Goal: Communication & Community: Answer question/provide support

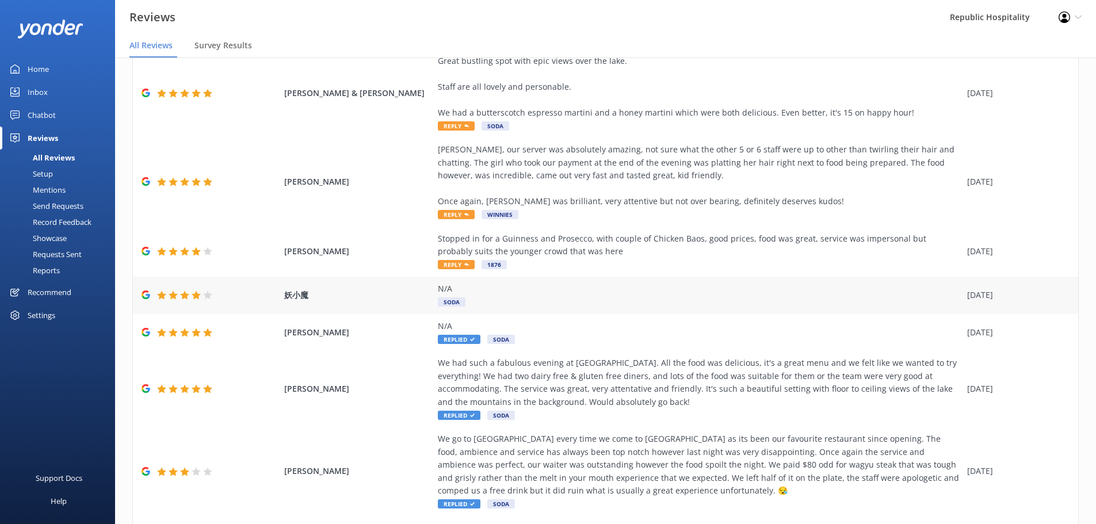
scroll to position [173, 0]
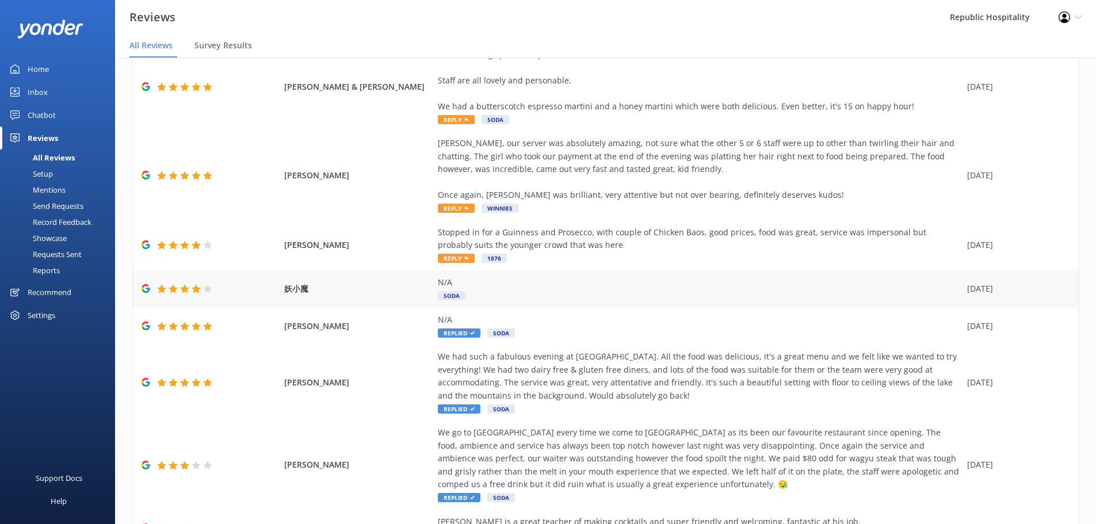
click at [671, 284] on div "N/A" at bounding box center [700, 282] width 524 height 13
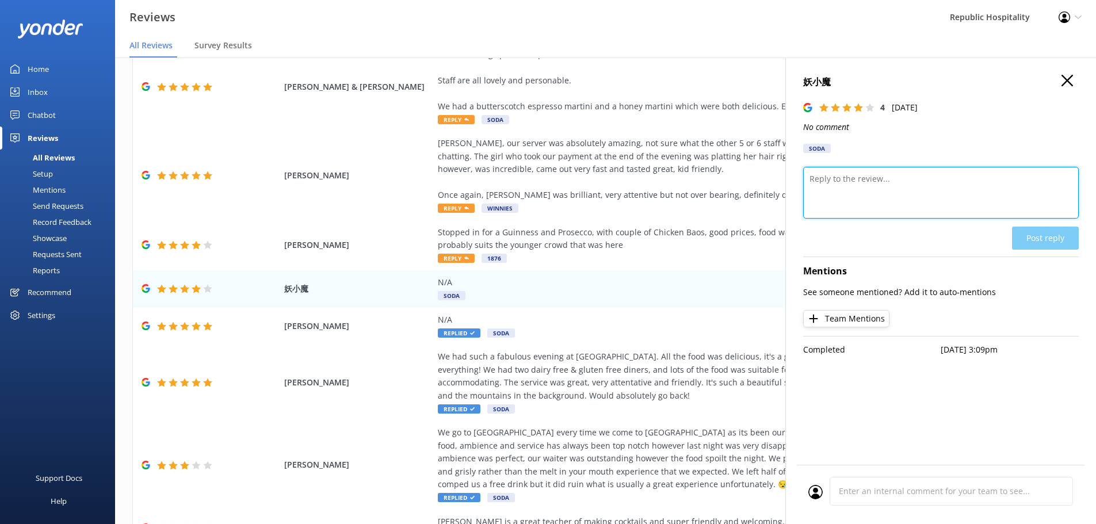
click at [896, 184] on textarea at bounding box center [941, 193] width 276 height 52
type textarea "Thank you for taking the time to leave us a rating. Hope to see you again soon."
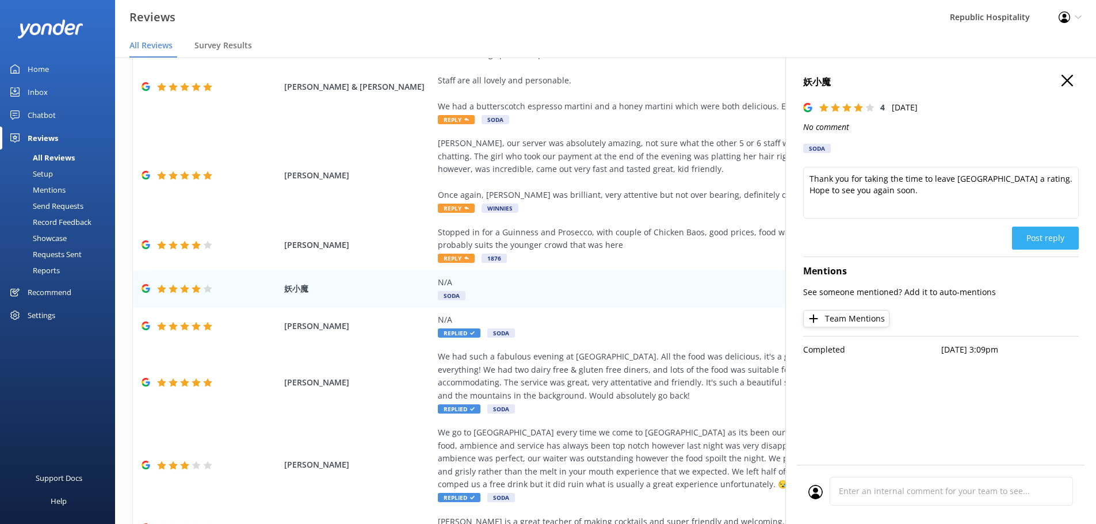
click at [1036, 227] on button "Post reply" at bounding box center [1045, 238] width 67 height 23
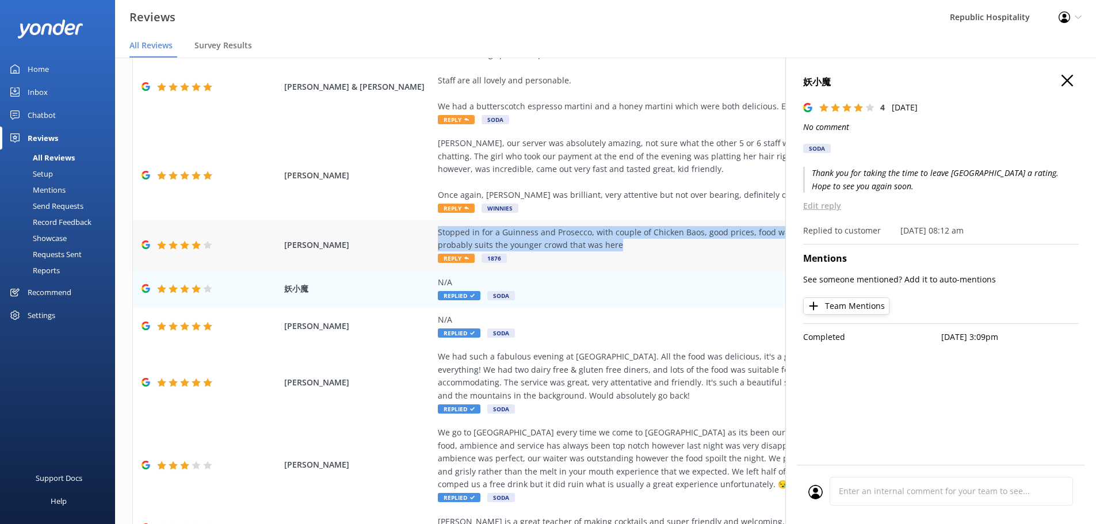
drag, startPoint x: 589, startPoint y: 247, endPoint x: 431, endPoint y: 230, distance: 158.5
click at [431, 230] on div "Rick Shep Stopped in for a Guinness and Prosecco, with couple of Chicken Baos, …" at bounding box center [605, 245] width 945 height 50
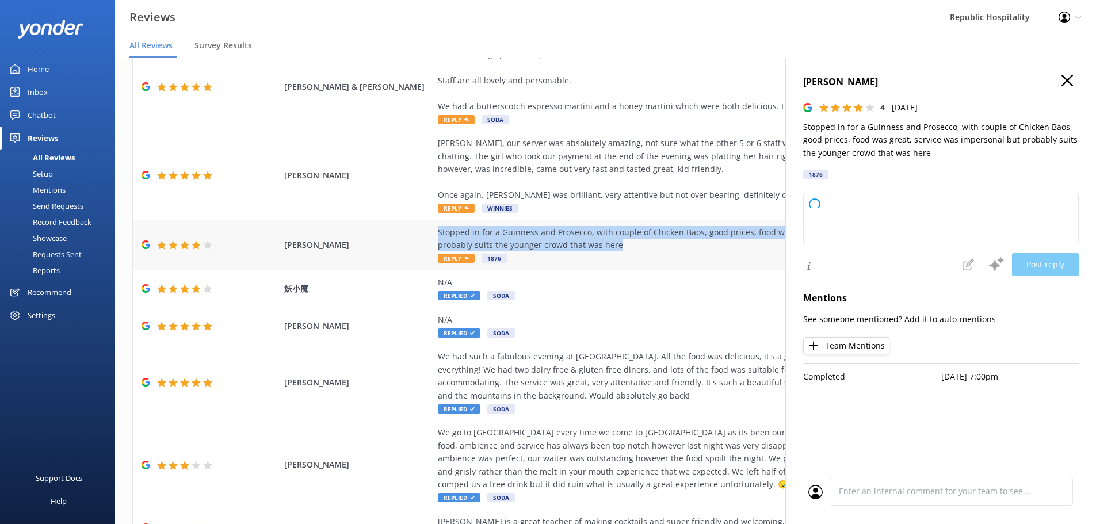
copy div "Stopped in for a Guinness and Prosecco, with couple of Chicken Baos, good price…"
type textarea "Thank you for your feedback! We're glad you enjoyed the food and drinks, and ap…"
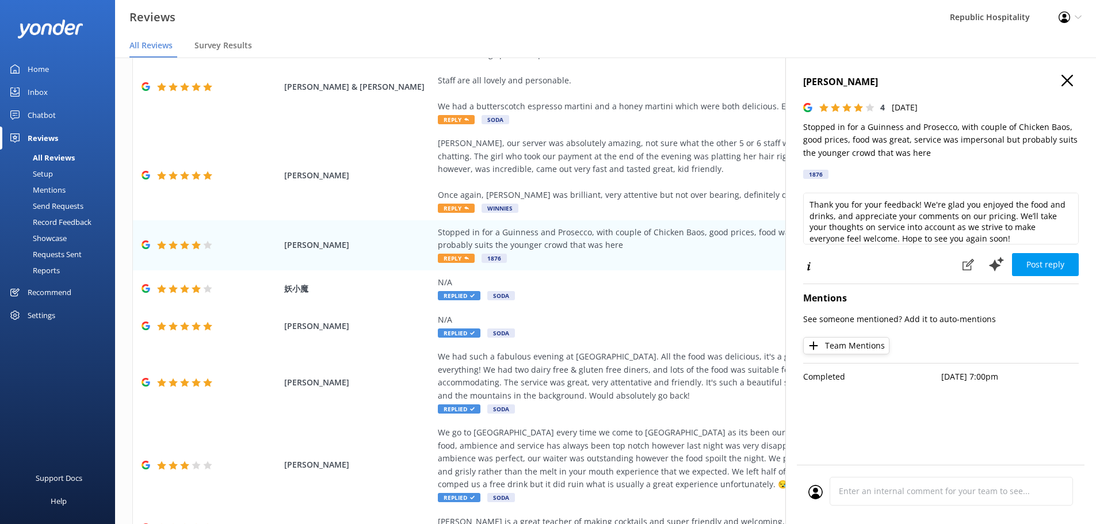
click at [945, 157] on p "Stopped in for a Guinness and Prosecco, with couple of Chicken Baos, good price…" at bounding box center [941, 140] width 276 height 39
drag, startPoint x: 941, startPoint y: 150, endPoint x: 841, endPoint y: 150, distance: 100.1
click at [841, 150] on p "Stopped in for a Guinness and Prosecco, with couple of Chicken Baos, good price…" at bounding box center [941, 140] width 276 height 39
click at [972, 260] on use at bounding box center [968, 265] width 12 height 12
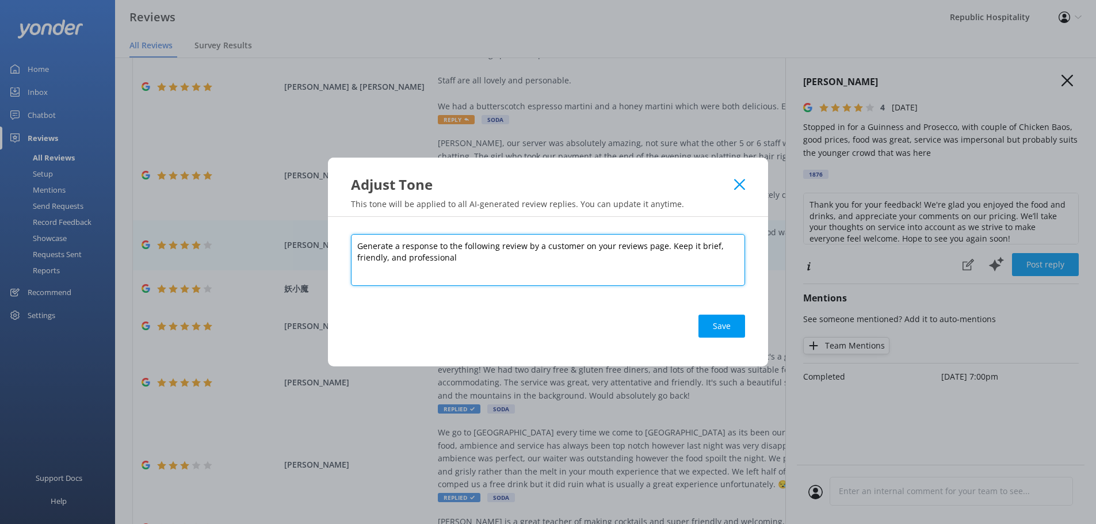
drag, startPoint x: 473, startPoint y: 260, endPoint x: 358, endPoint y: 242, distance: 116.5
click at [358, 242] on textarea "Generate a response to the following review by a customer on your reviews page.…" at bounding box center [548, 260] width 394 height 52
type textarea "Can you make the tone casual"
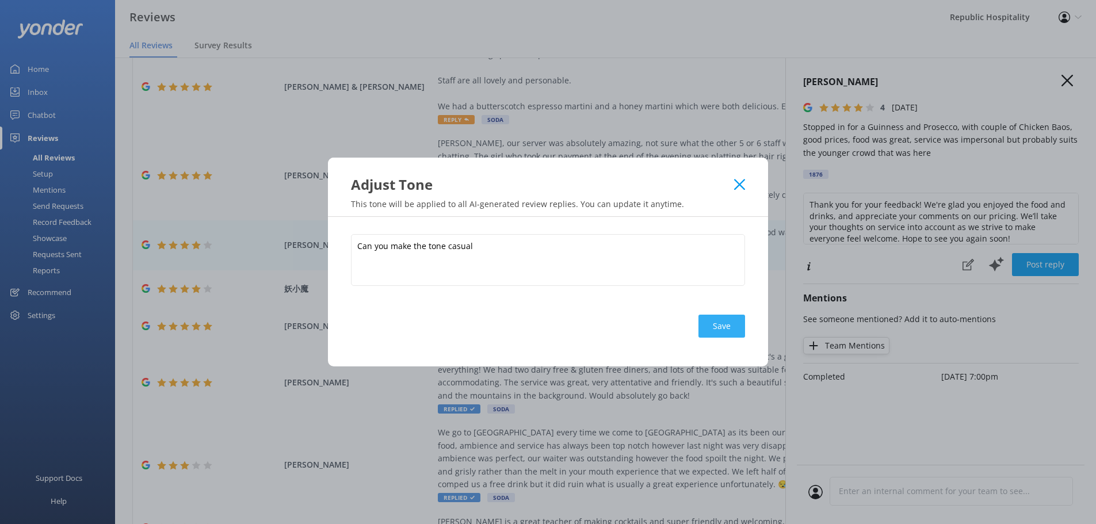
click at [706, 329] on button "Save" at bounding box center [721, 326] width 47 height 23
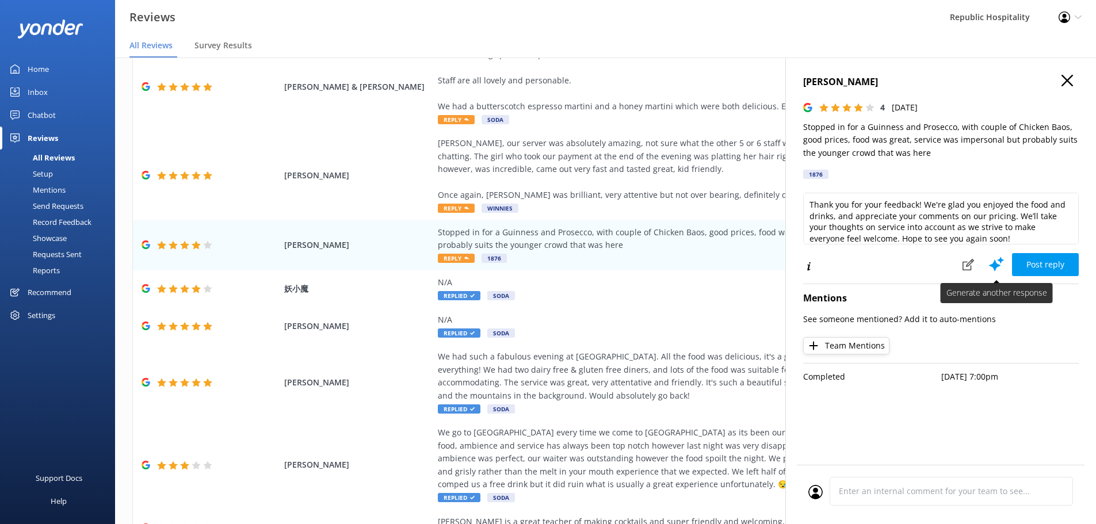
click at [994, 261] on icon at bounding box center [996, 263] width 17 height 17
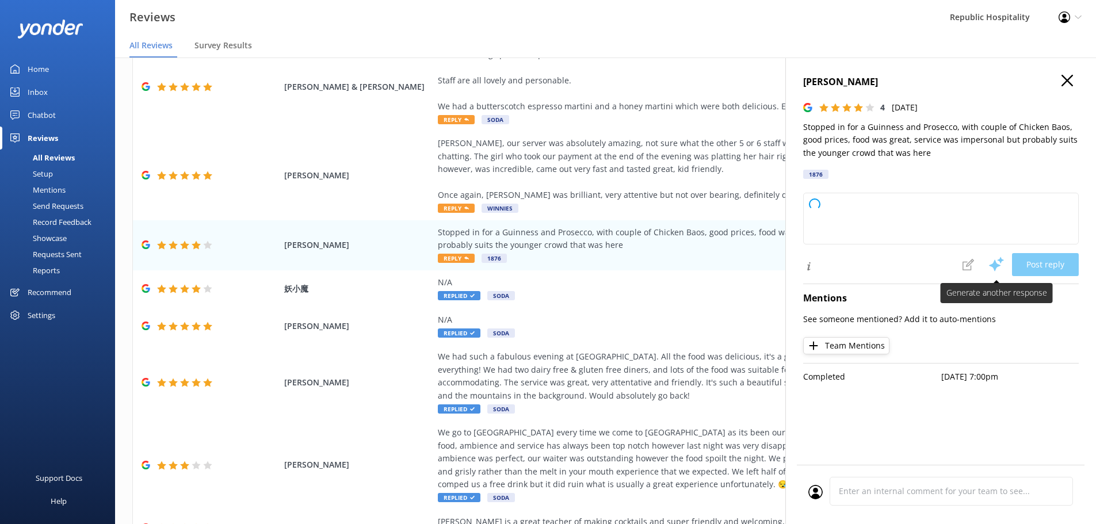
type textarea "Sure! Here’s a casual summary of the review: Popped in for a Guinness, some Pro…"
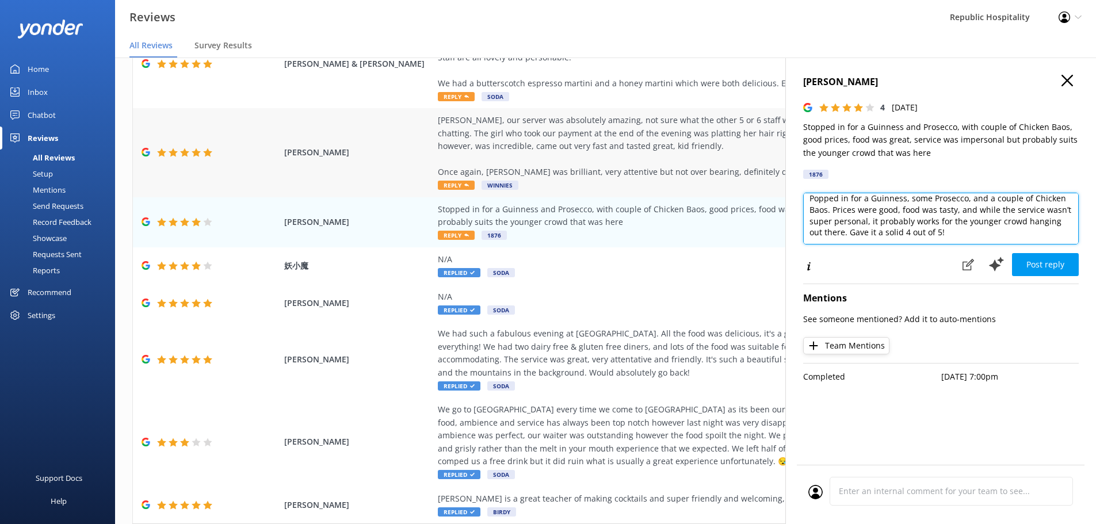
scroll to position [0, 0]
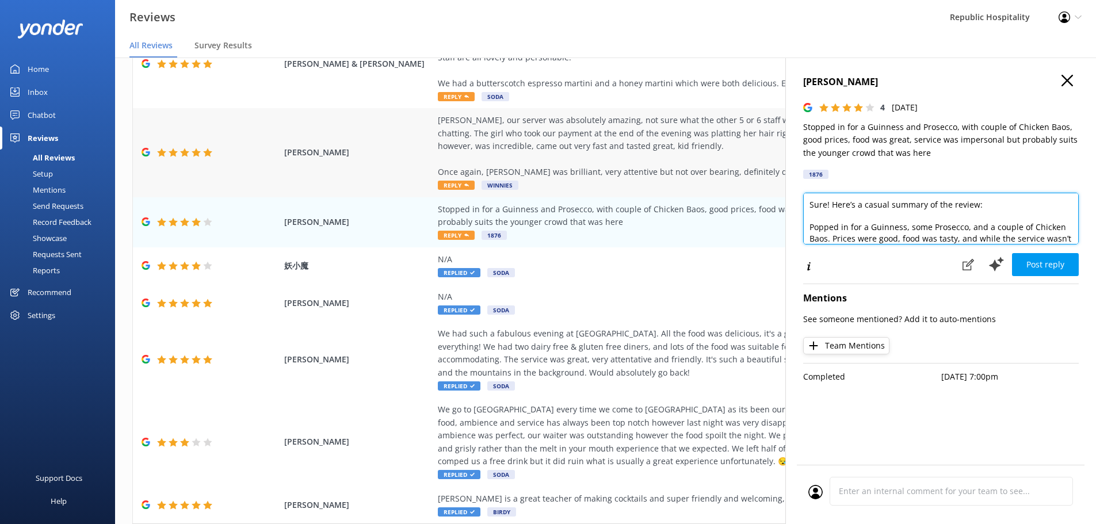
drag, startPoint x: 949, startPoint y: 235, endPoint x: 732, endPoint y: 178, distance: 224.2
click at [732, 178] on div "Out of 4998 reviews: 4.3 NPS 52 All reply statuses All reply statuses Needs a r…" at bounding box center [605, 280] width 981 height 490
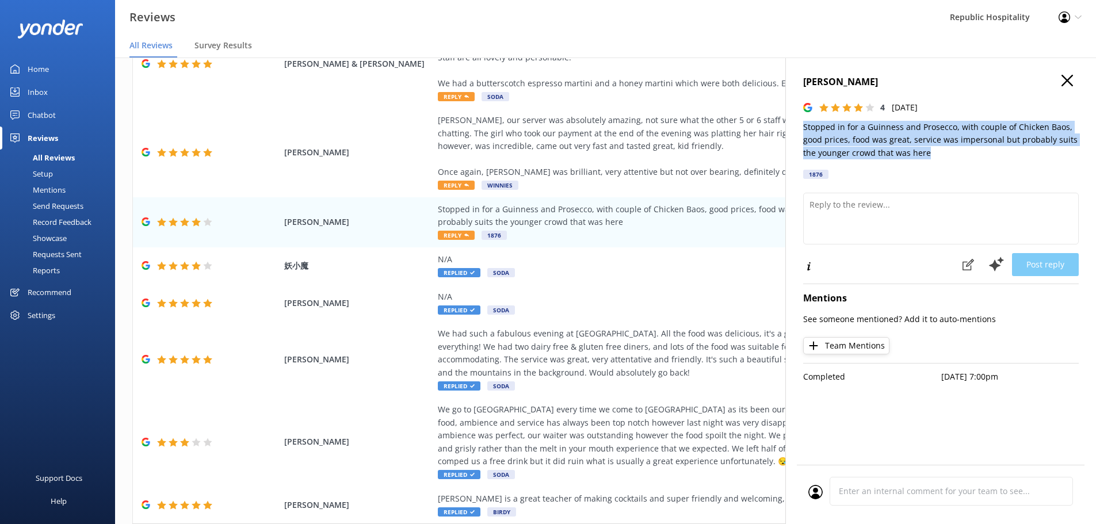
drag, startPoint x: 929, startPoint y: 149, endPoint x: 803, endPoint y: 128, distance: 127.8
click at [803, 127] on p "Stopped in for a Guinness and Prosecco, with couple of Chicken Baos, good price…" at bounding box center [941, 140] width 276 height 39
copy p "Stopped in for a Guinness and Prosecco, with couple of Chicken Baos, good price…"
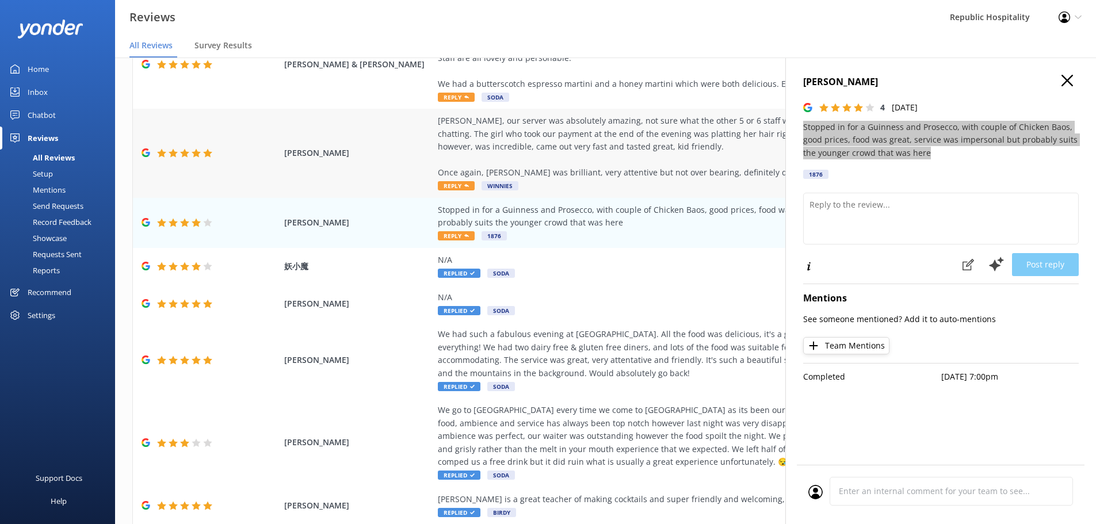
scroll to position [173, 0]
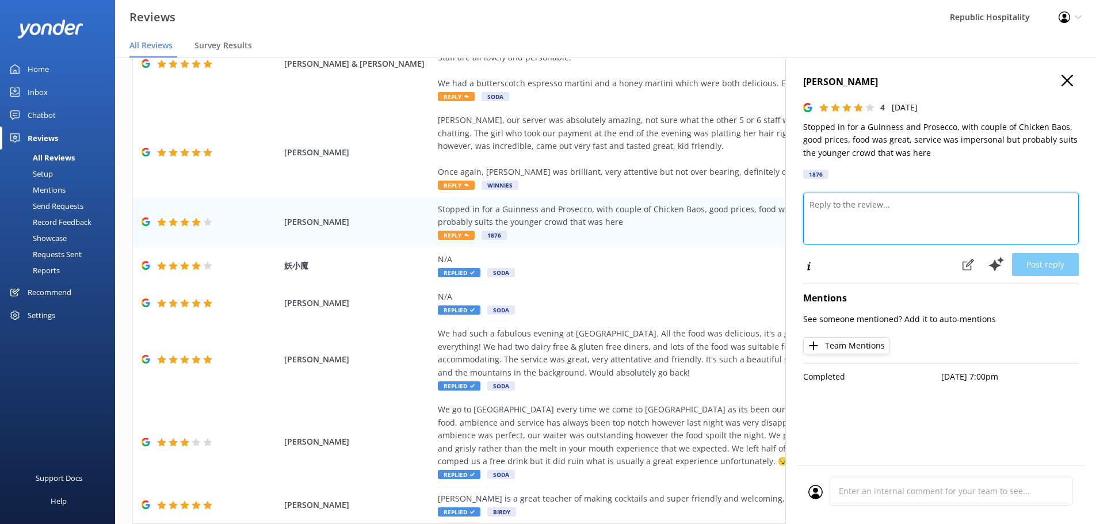
click at [860, 221] on textarea at bounding box center [941, 219] width 276 height 52
paste textarea "ChatGPT said: Thanks for stopping by and for the honest feedback! 🍻 We're glad …"
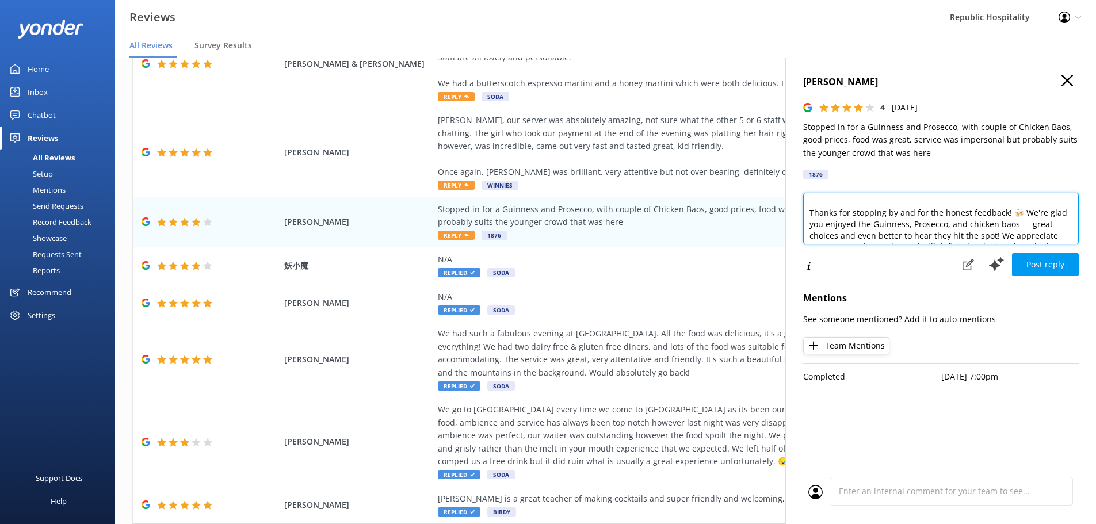
scroll to position [0, 0]
drag, startPoint x: 811, startPoint y: 227, endPoint x: 807, endPoint y: 206, distance: 21.0
click at [807, 206] on textarea "ChatGPT said: Thanks for stopping by and for the honest feedback! 🍻 We're glad …" at bounding box center [941, 219] width 276 height 52
click at [1019, 201] on textarea "Thanks for stopping by and for the honest feedback! 🍻 We're glad you enjoyed th…" at bounding box center [941, 219] width 276 height 52
click at [1024, 216] on textarea "Thanks for stopping by and for the honest feedback! We're glad you enjoyed the …" at bounding box center [941, 219] width 276 height 52
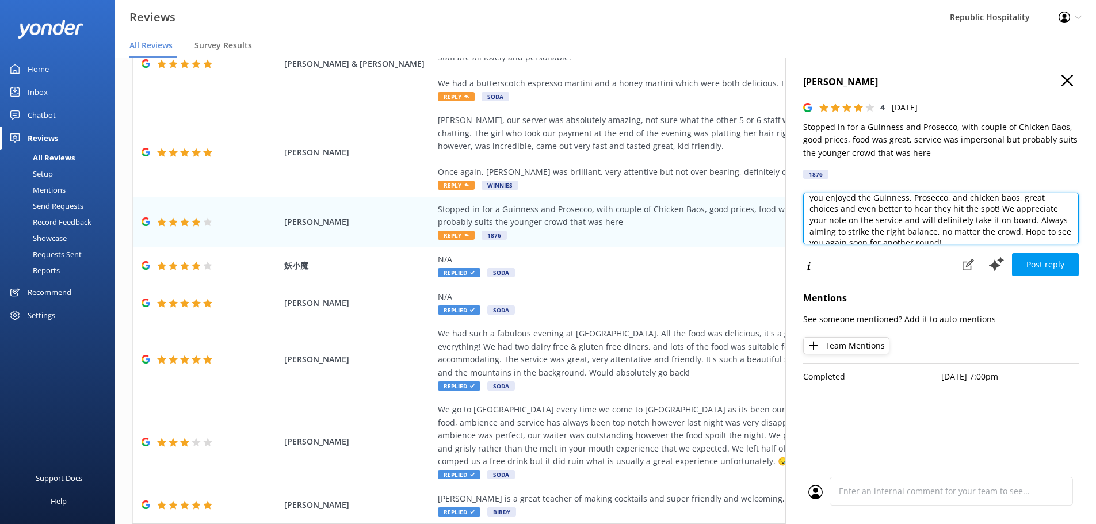
scroll to position [29, 0]
type textarea "Thanks for stopping by and for the honest feedback! We're glad you enjoyed the …"
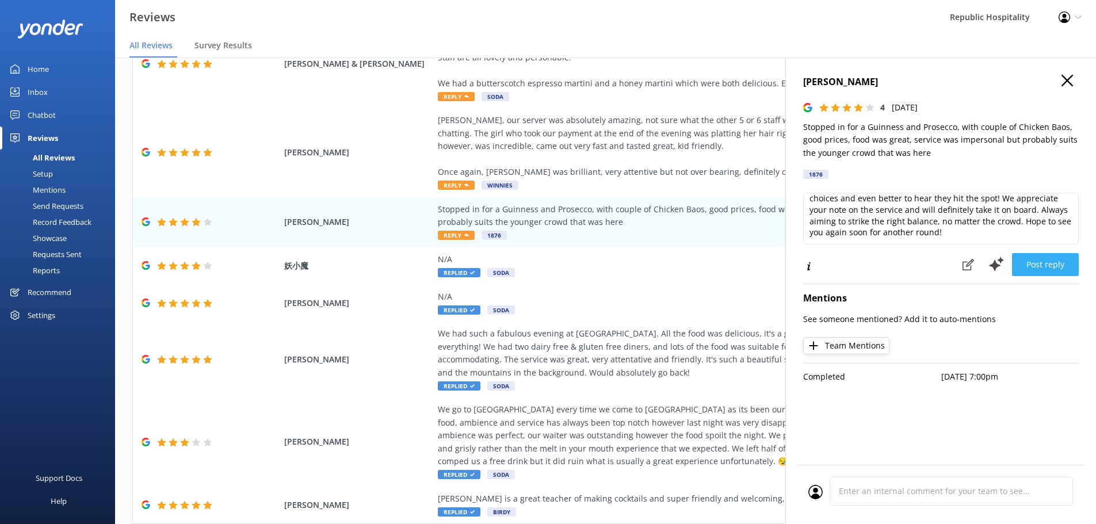
click at [1034, 261] on button "Post reply" at bounding box center [1045, 264] width 67 height 23
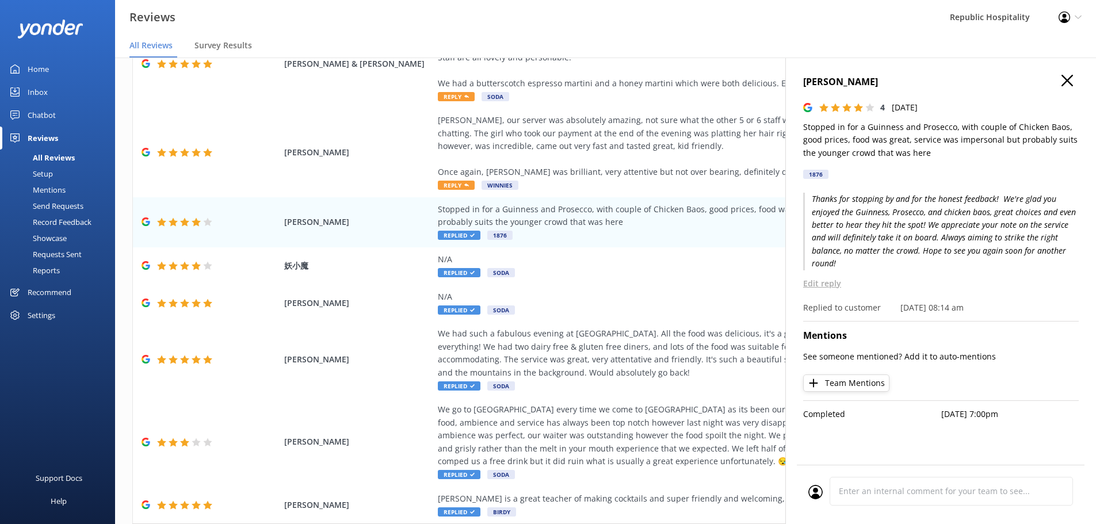
click at [1063, 78] on icon "button" at bounding box center [1067, 81] width 12 height 12
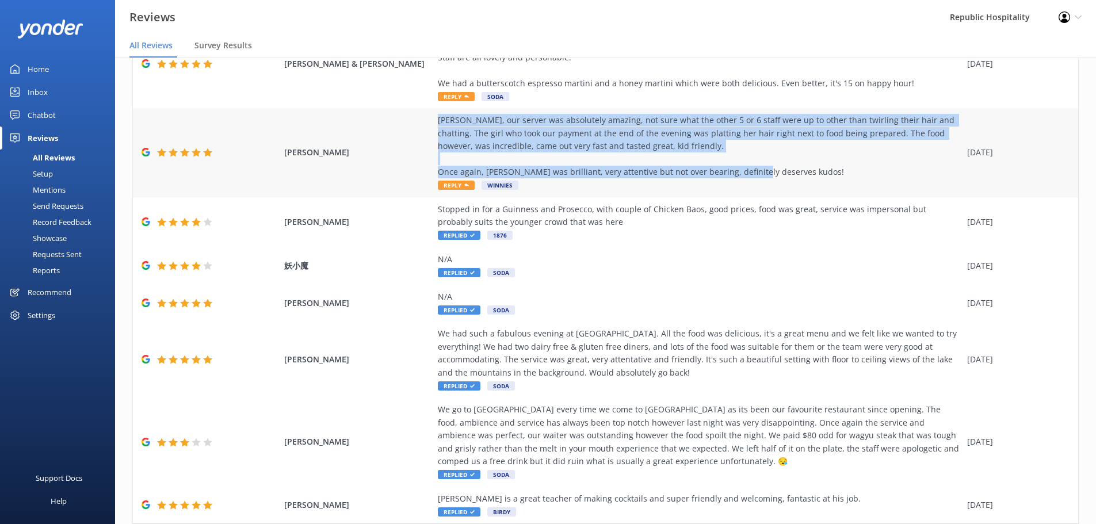
drag, startPoint x: 789, startPoint y: 169, endPoint x: 423, endPoint y: 125, distance: 369.1
click at [423, 125] on div "Jack Redley Jack, our server was absolutely amazing, not sure what the other 5 …" at bounding box center [605, 152] width 945 height 89
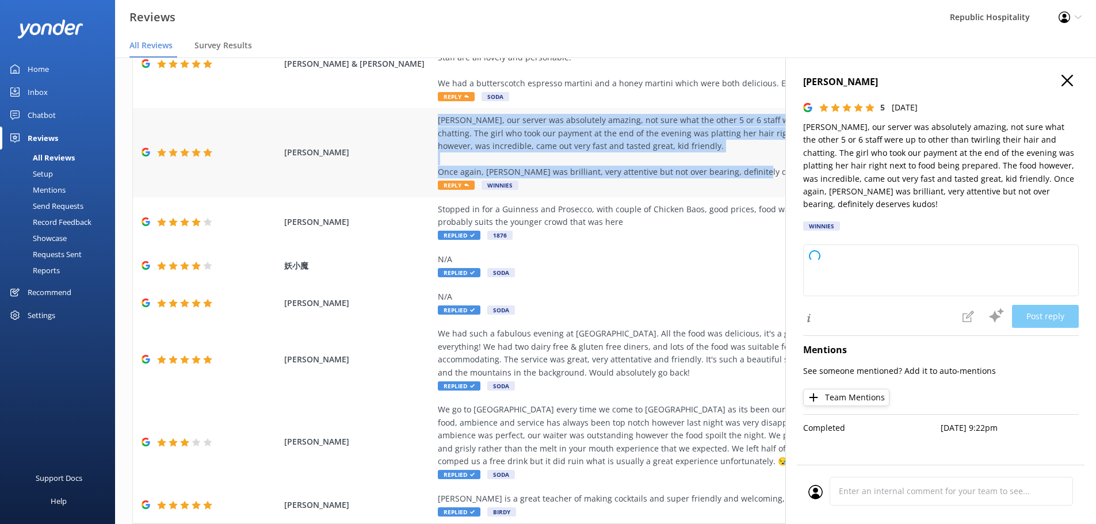
copy div "Jack, our server was absolutely amazing, not sure what the other 5 or 6 staff w…"
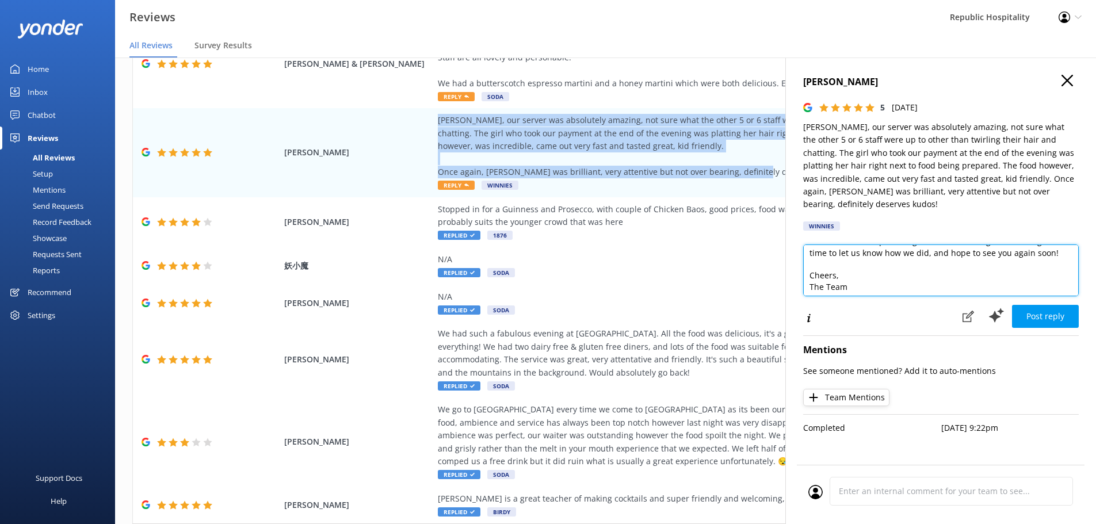
scroll to position [164, 0]
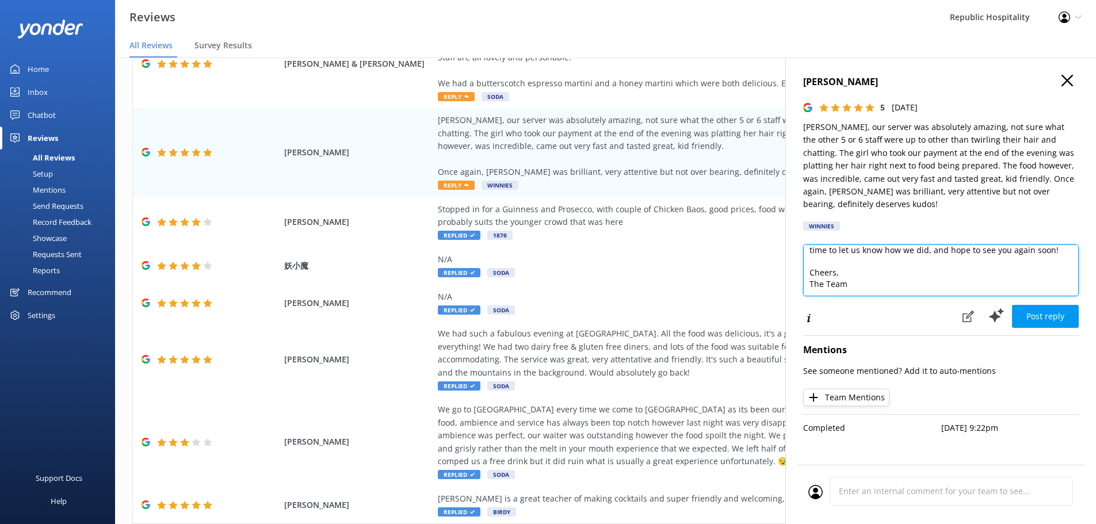
drag, startPoint x: 867, startPoint y: 274, endPoint x: 801, endPoint y: 262, distance: 67.4
click at [801, 262] on div "Jack Redley 5 Fri, 10th Oct 2025 Jack, our server was absolutely amazing, not s…" at bounding box center [940, 320] width 311 height 524
drag, startPoint x: 808, startPoint y: 258, endPoint x: 800, endPoint y: 234, distance: 24.7
click at [800, 234] on div "Jack Redley 5 Fri, 10th Oct 2025 Jack, our server was absolutely amazing, not s…" at bounding box center [940, 320] width 311 height 524
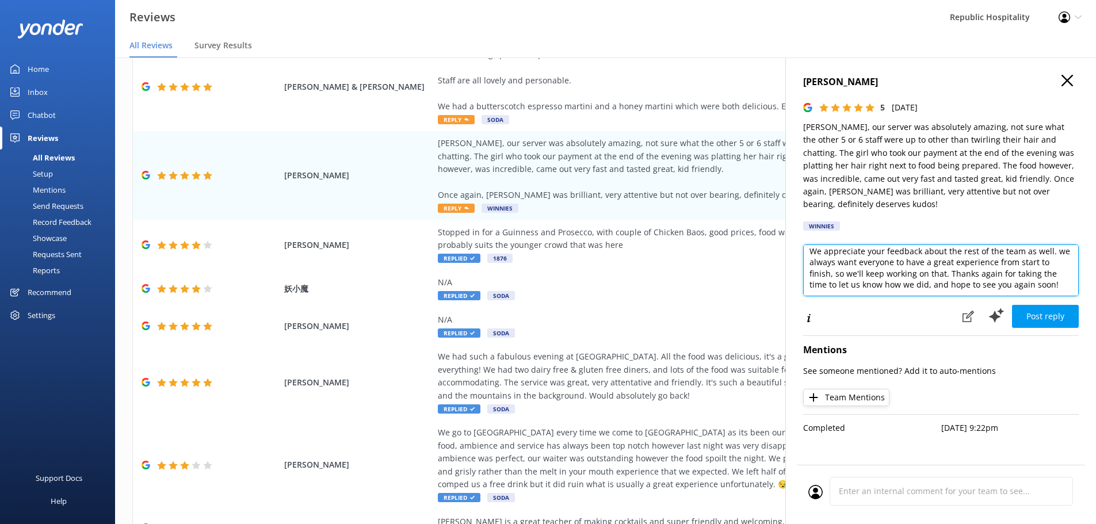
scroll to position [62, 0]
type textarea "Thanks so much for your awesome review and the five stars! We're thrilled to he…"
click at [1053, 305] on button "Post reply" at bounding box center [1045, 316] width 67 height 23
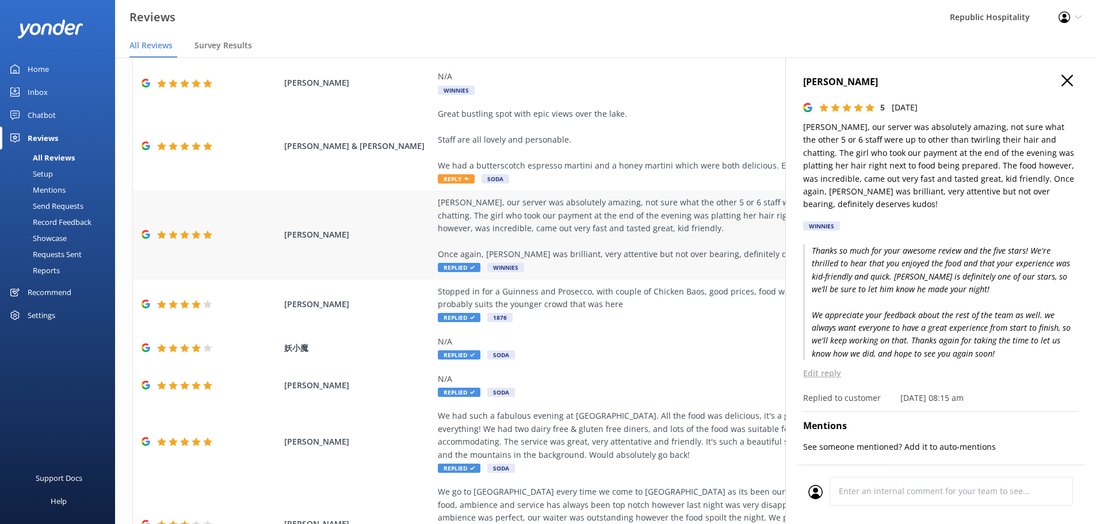
scroll to position [58, 0]
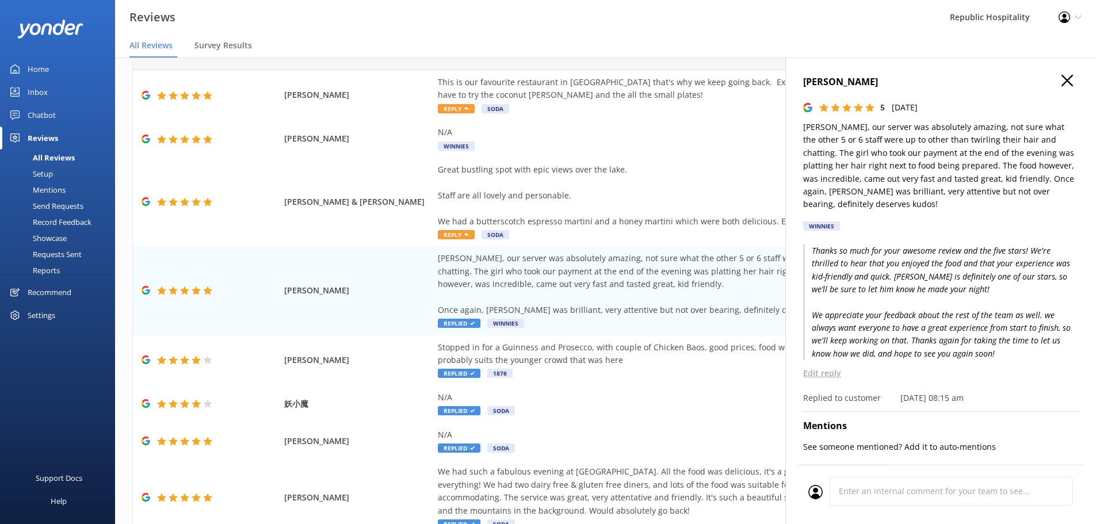
click at [1063, 84] on use "button" at bounding box center [1067, 81] width 12 height 12
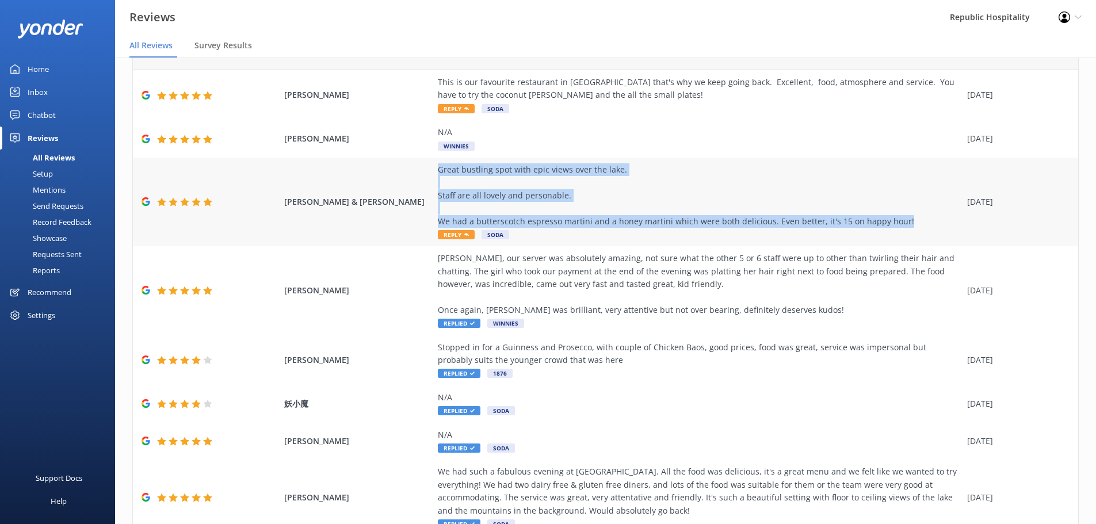
drag, startPoint x: 900, startPoint y: 219, endPoint x: 430, endPoint y: 171, distance: 472.4
click at [430, 171] on div "Emily & Mike Lucas Great bustling spot with epic views over the lake. Staff are…" at bounding box center [605, 202] width 945 height 89
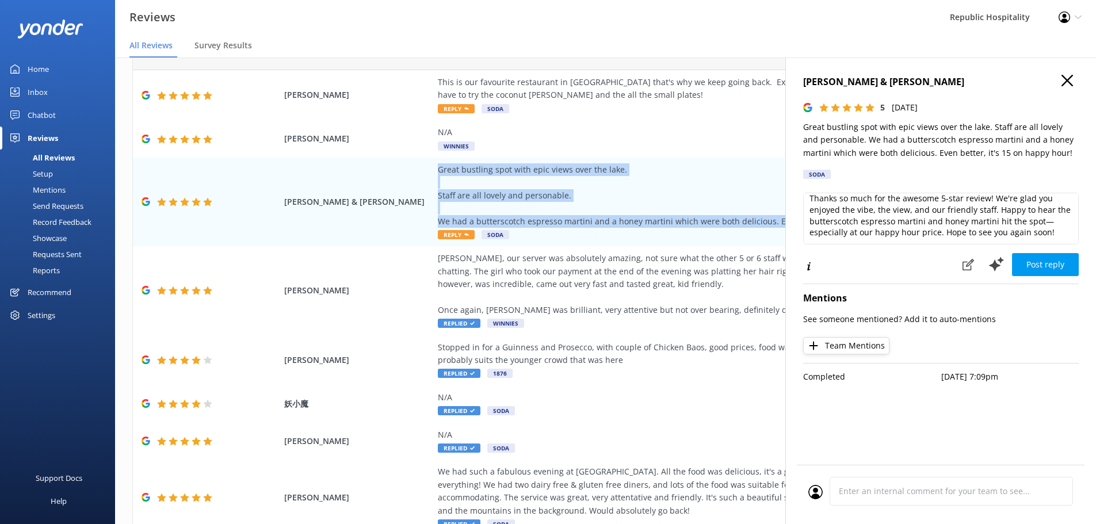
scroll to position [0, 0]
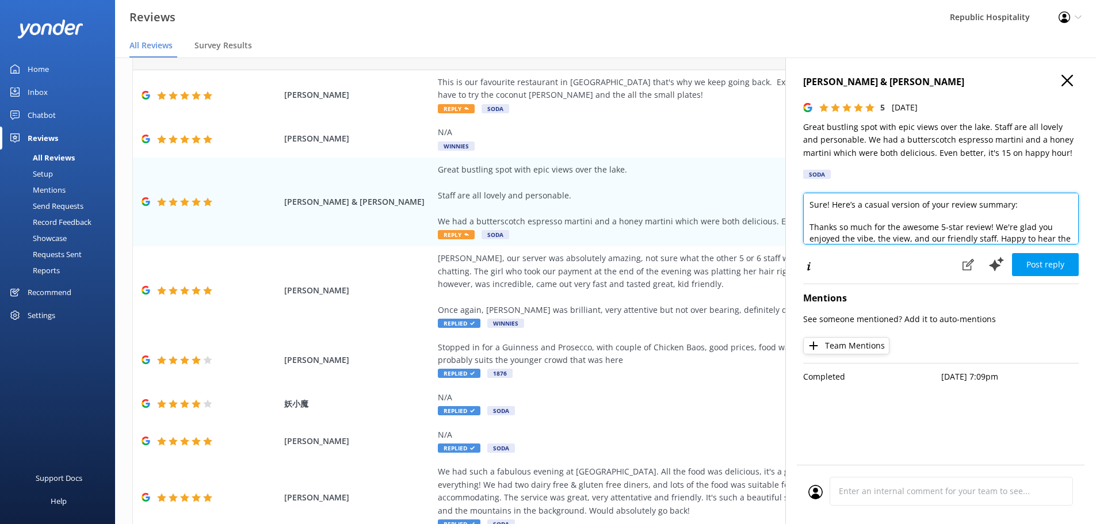
drag, startPoint x: 810, startPoint y: 226, endPoint x: 805, endPoint y: 205, distance: 21.8
click at [805, 205] on textarea "Sure! Here’s a casual version of your review summary: Thanks so much for the aw…" at bounding box center [941, 219] width 276 height 52
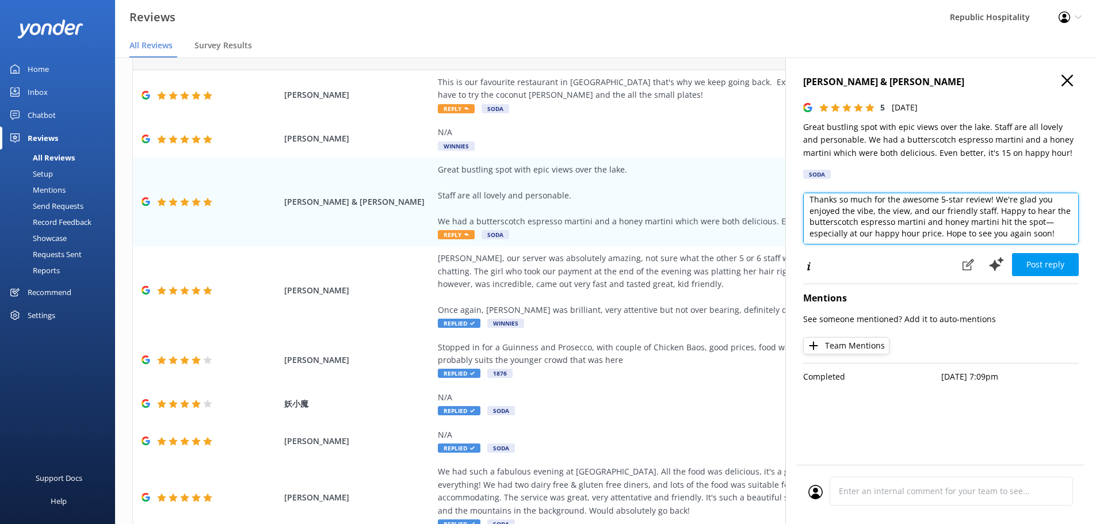
type textarea "Thanks so much for the awesome 5-star review! We're glad you enjoyed the vibe, …"
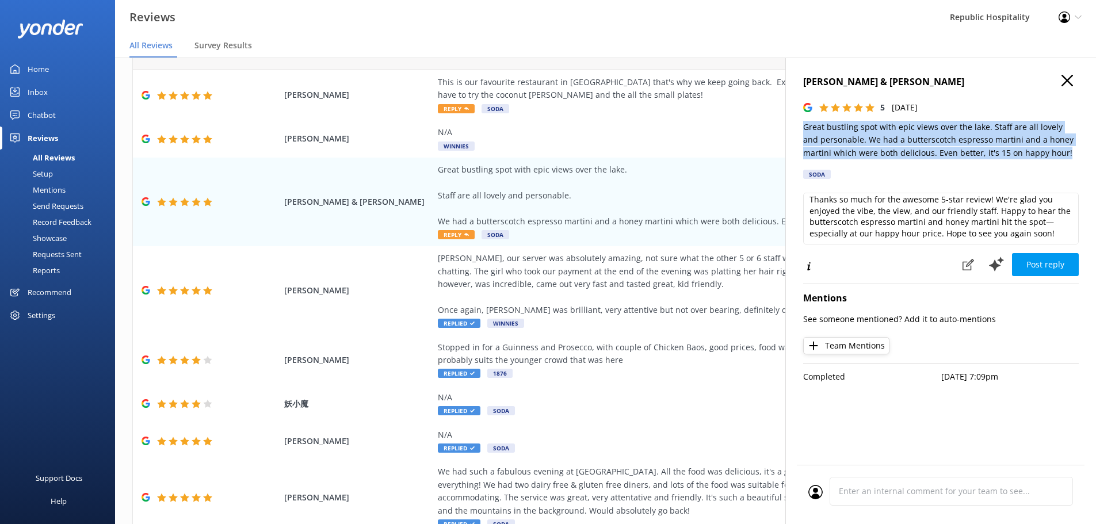
drag, startPoint x: 1045, startPoint y: 152, endPoint x: 804, endPoint y: 127, distance: 241.7
click at [804, 127] on p "Great bustling spot with epic views over the lake. Staff are all lovely and per…" at bounding box center [941, 140] width 276 height 39
copy p "Great bustling spot with epic views over the lake. Staff are all lovely and per…"
